Goal: Navigation & Orientation: Find specific page/section

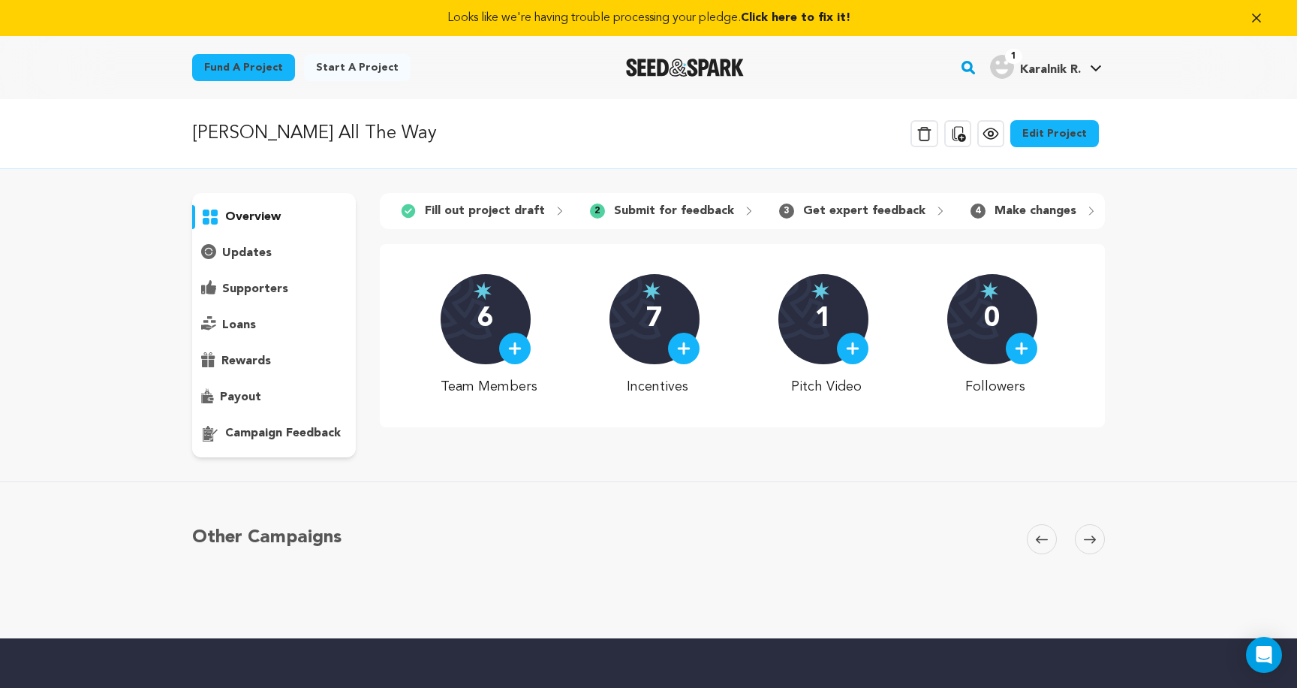
scroll to position [2, 0]
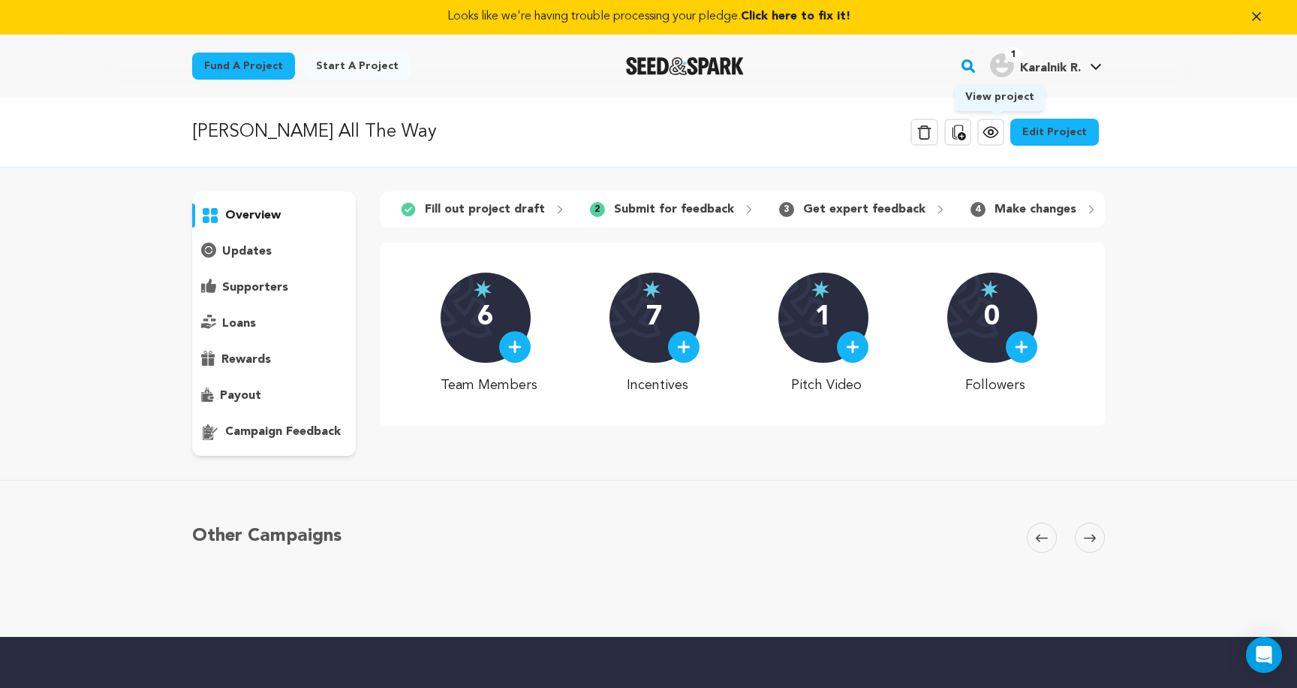
click at [993, 130] on icon at bounding box center [990, 132] width 5 height 5
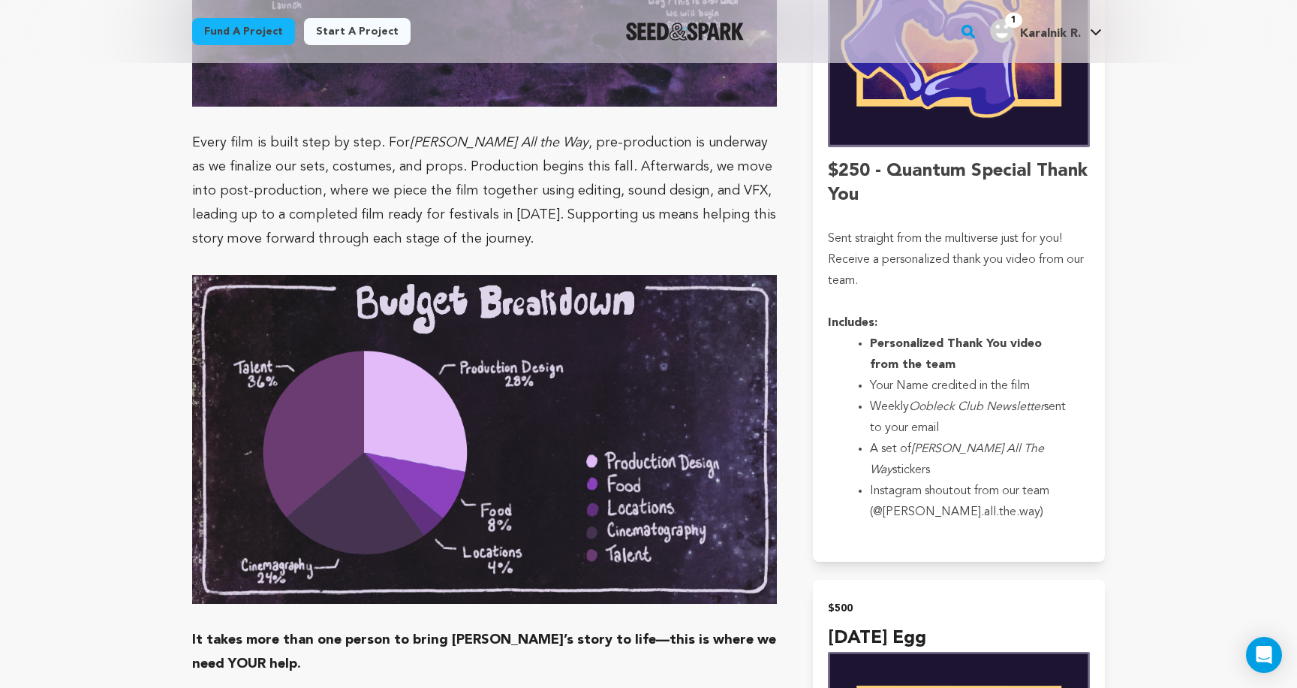
scroll to position [4339, 0]
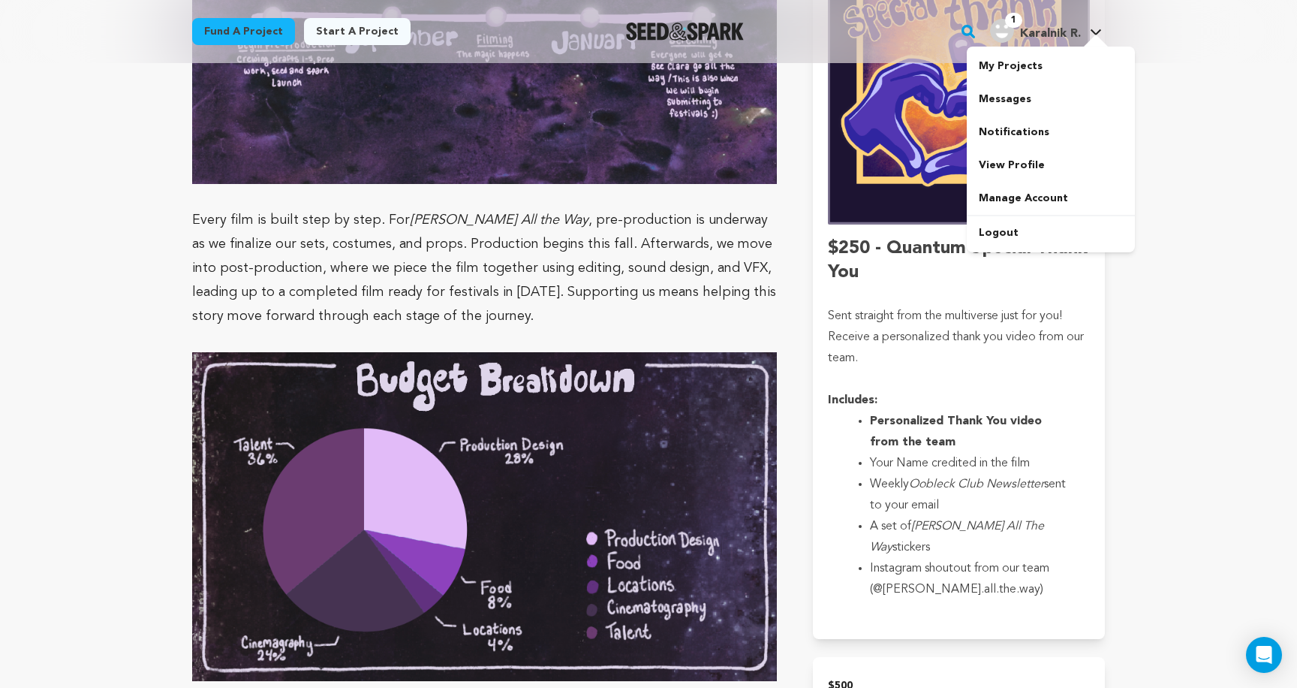
click at [997, 36] on img "Karalnik R.'s Profile" at bounding box center [1002, 31] width 24 height 24
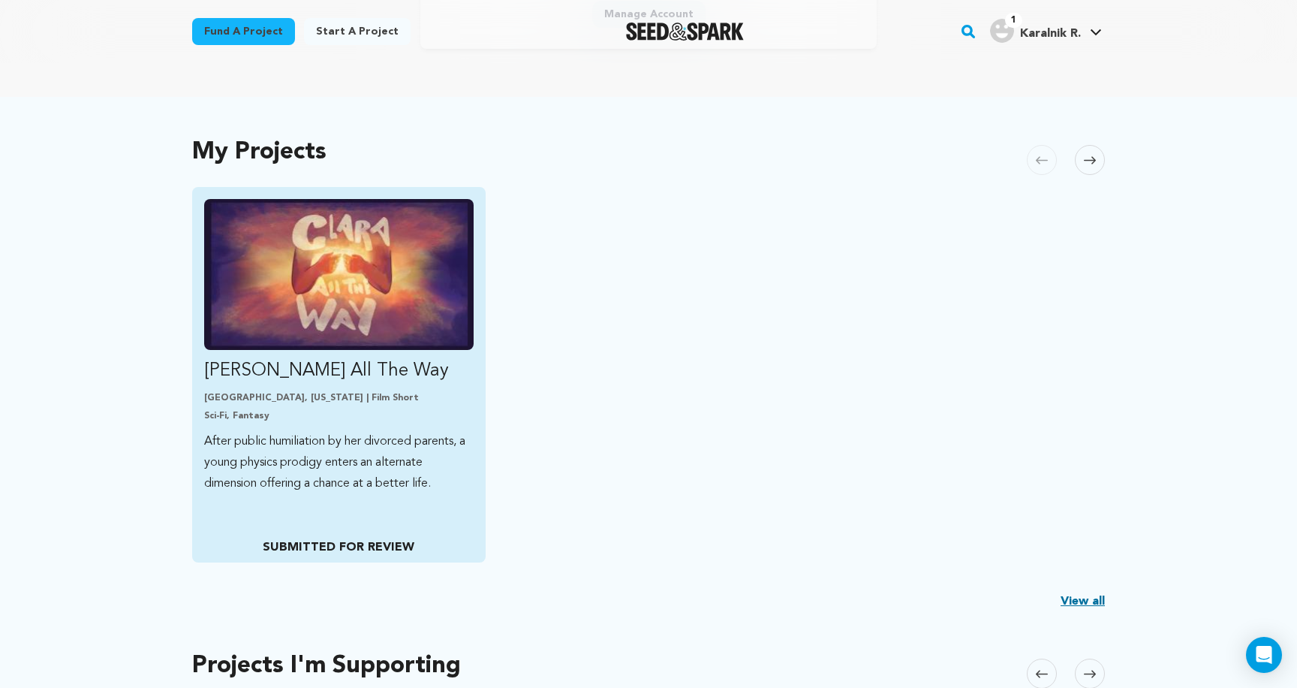
scroll to position [345, 0]
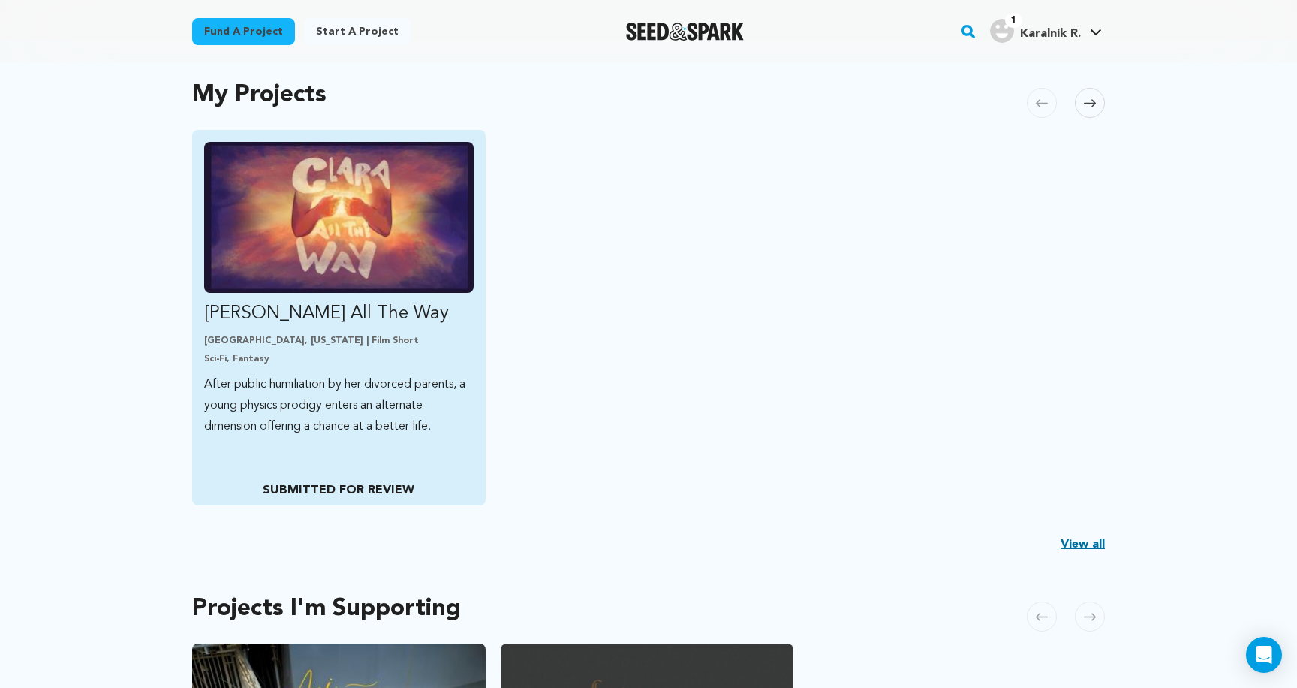
click at [376, 429] on p "After public humiliation by her divorced parents, a young physics prodigy enter…" at bounding box center [338, 405] width 269 height 63
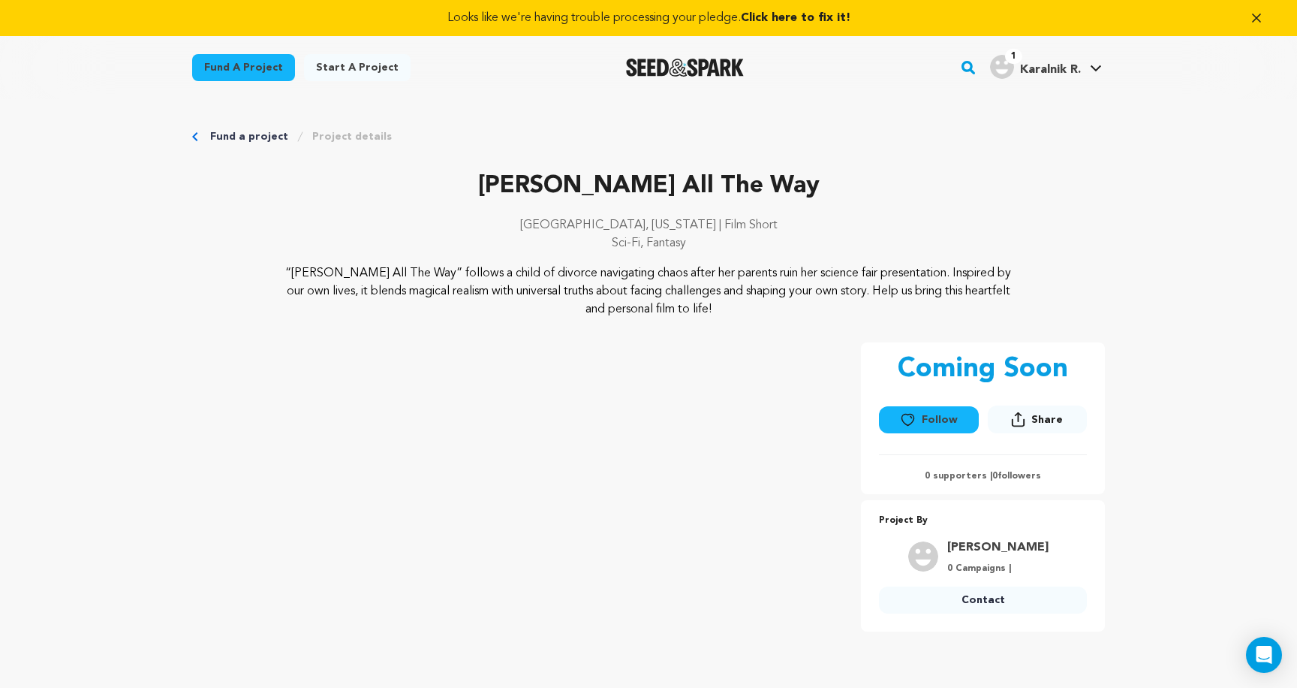
click at [271, 139] on link "Fund a project" at bounding box center [249, 136] width 78 height 15
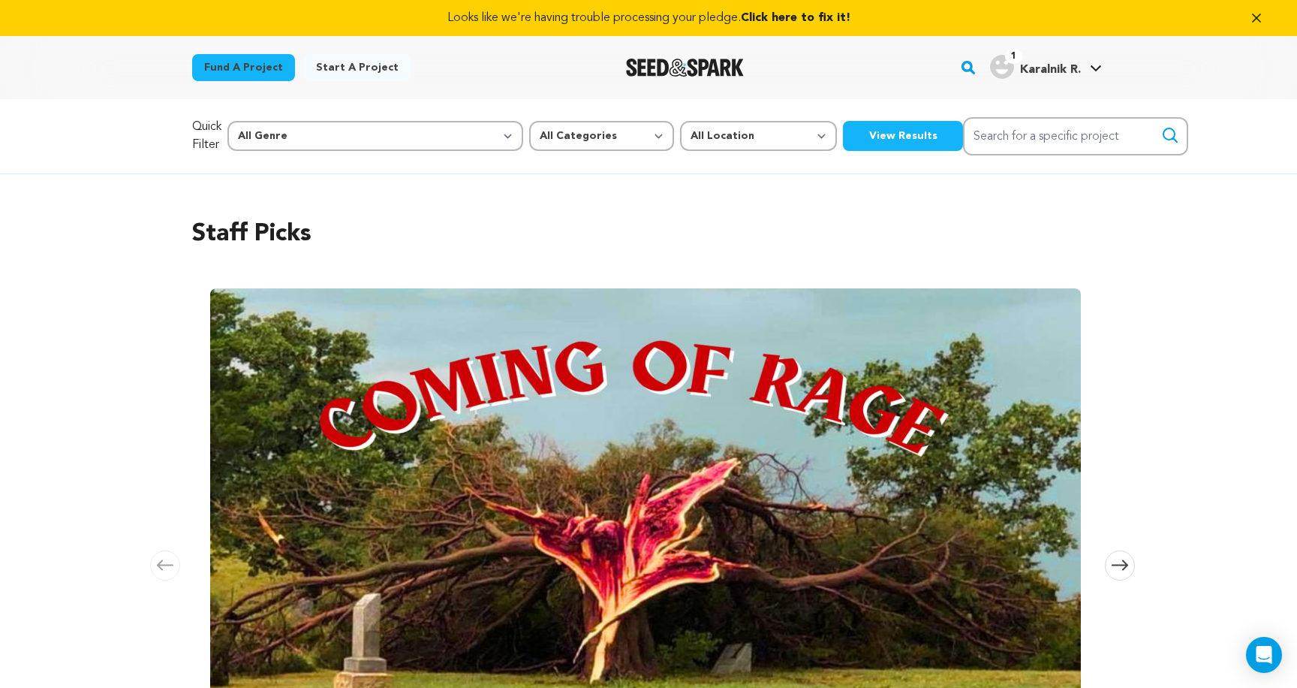
click at [1262, 23] on icon "button" at bounding box center [1256, 18] width 15 height 15
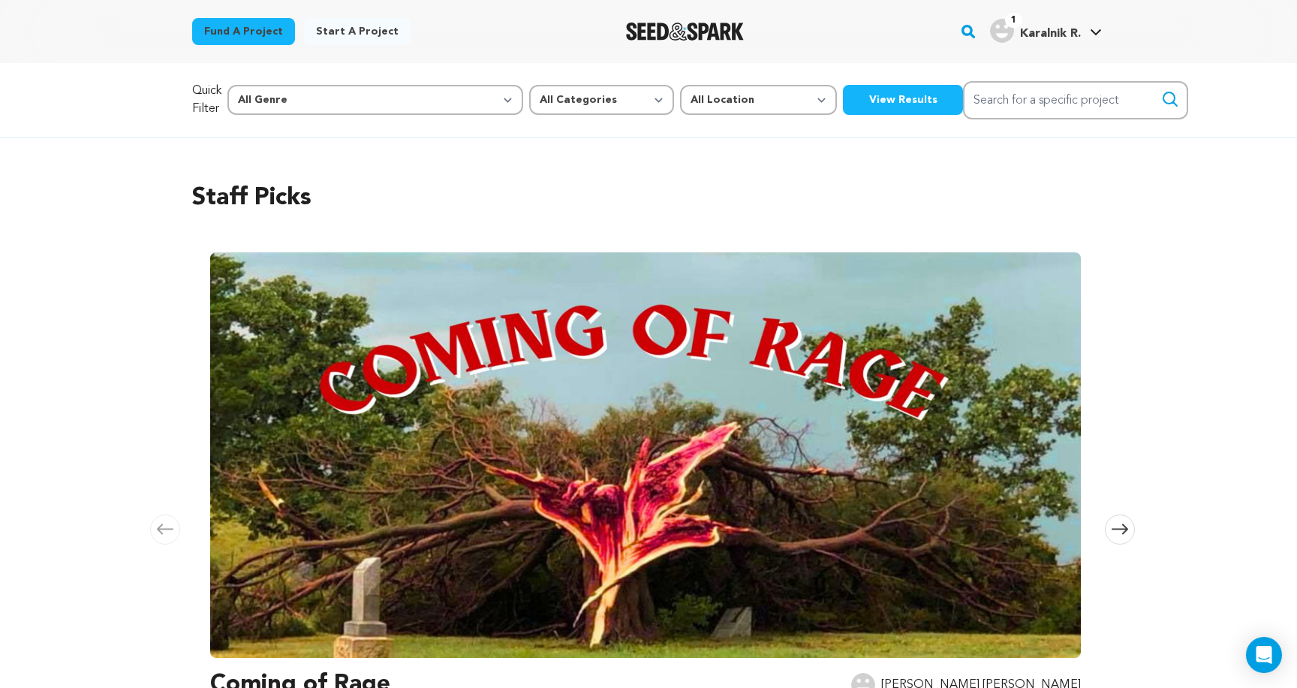
click at [862, 169] on div "Staff Picks [GEOGRAPHIC_DATA] Skip to previous slide page [GEOGRAPHIC_DATA] Com…" at bounding box center [648, 481] width 913 height 662
